Goal: Task Accomplishment & Management: Use online tool/utility

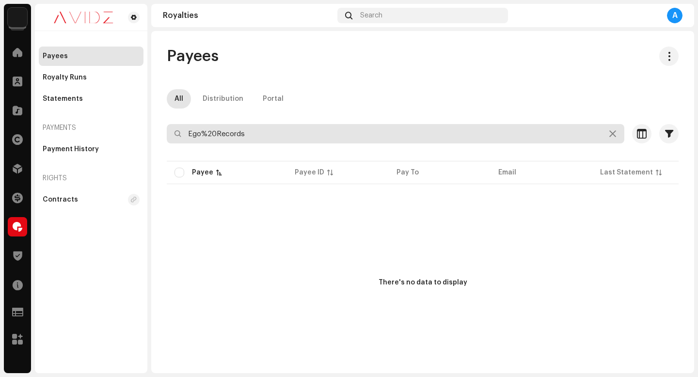
click at [287, 138] on input "Ego%20Records" at bounding box center [395, 133] width 457 height 19
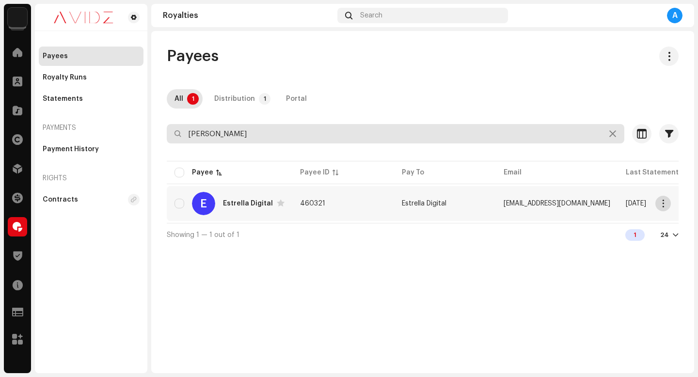
type input "[PERSON_NAME]"
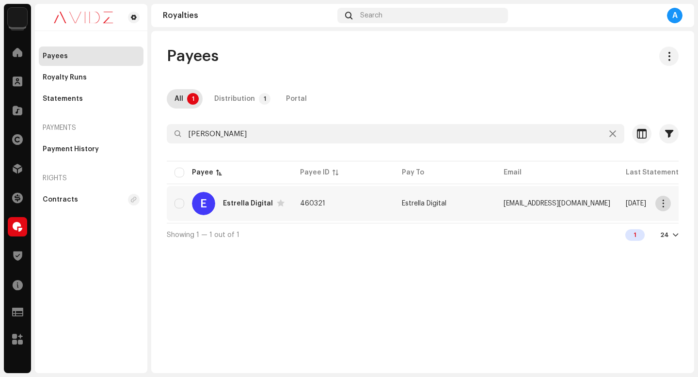
click at [664, 201] on span "button" at bounding box center [663, 204] width 7 height 8
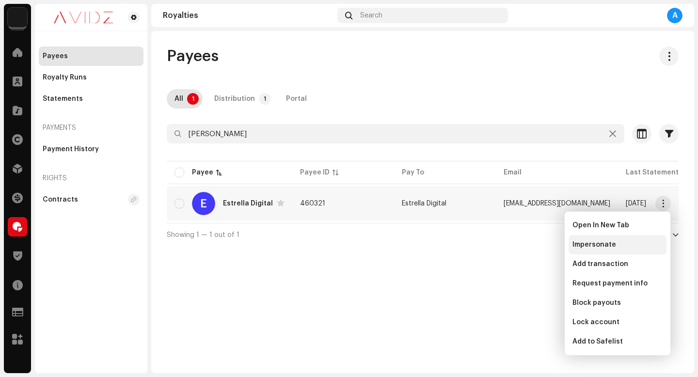
click at [652, 237] on div "Impersonate" at bounding box center [617, 244] width 98 height 19
